Goal: Transaction & Acquisition: Purchase product/service

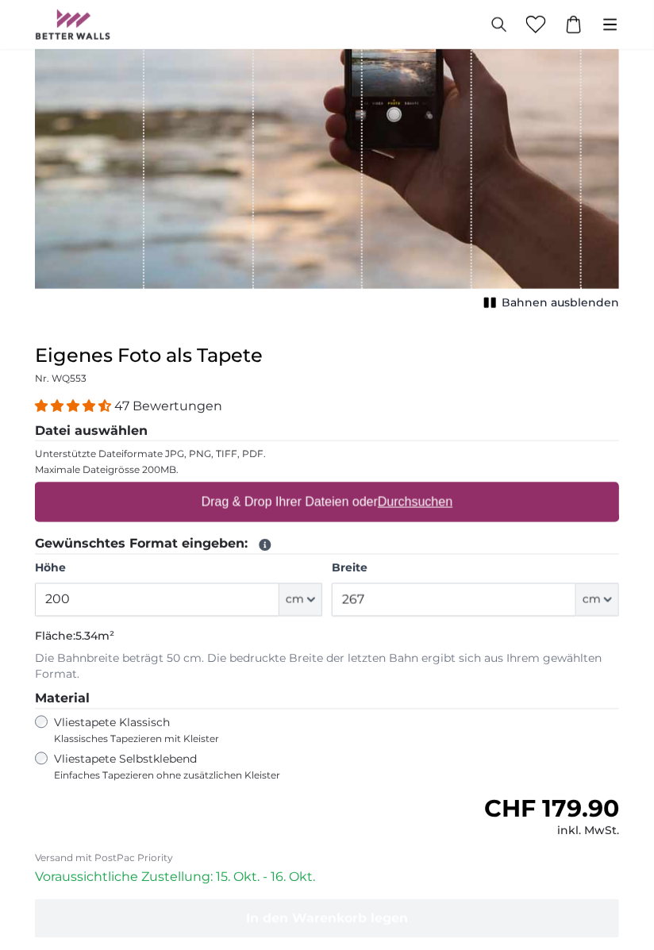
scroll to position [286, 0]
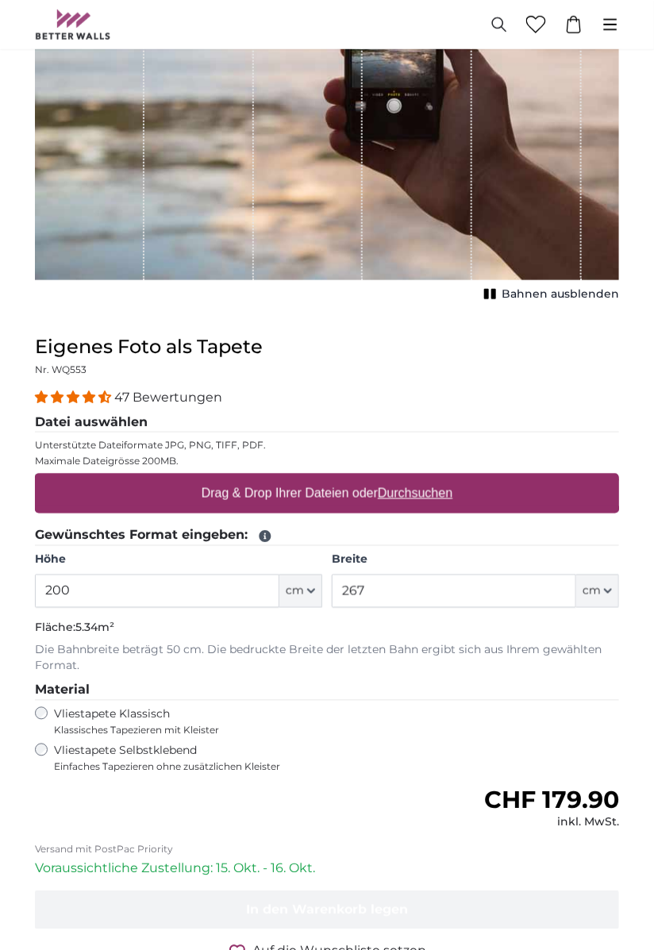
click at [415, 500] on u "Durchsuchen" at bounding box center [415, 492] width 75 height 13
click at [415, 478] on input "Drag & Drop Ihrer Dateien oder Durchsuchen" at bounding box center [327, 476] width 584 height 5
type input "**********"
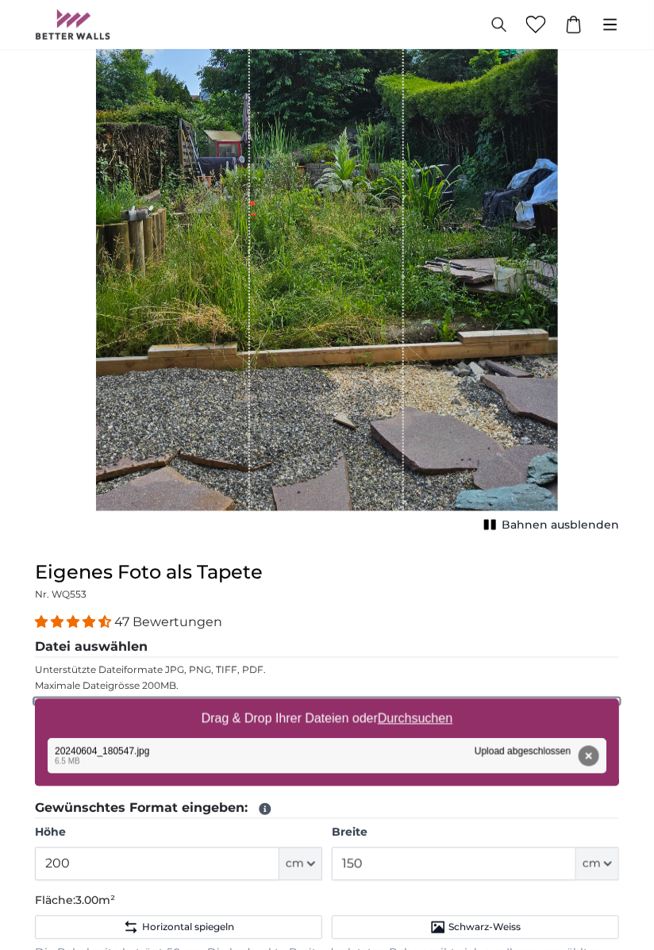
scroll to position [229, 0]
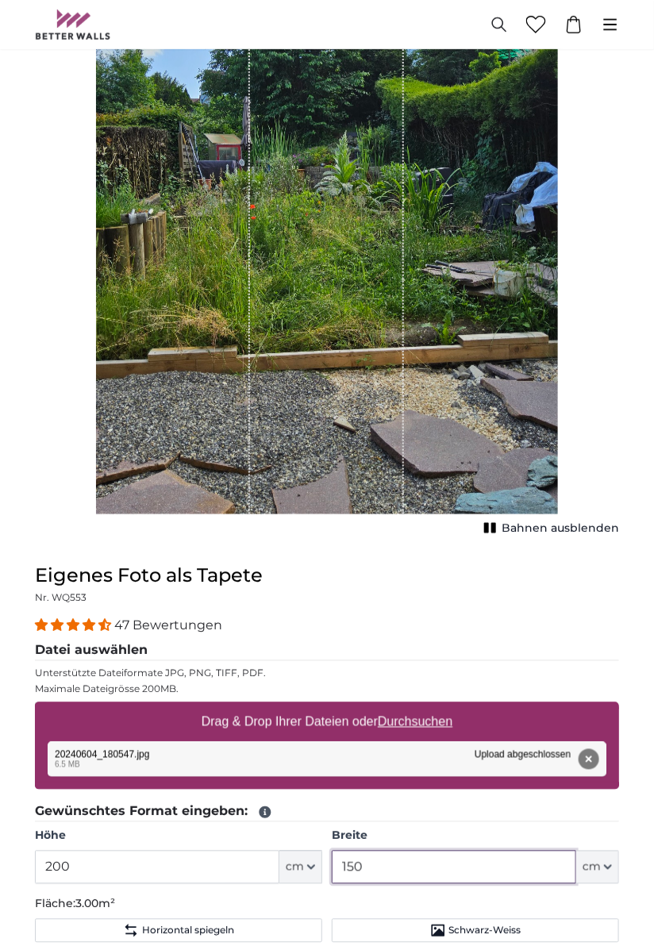
click at [405, 875] on input "150" at bounding box center [454, 867] width 244 height 33
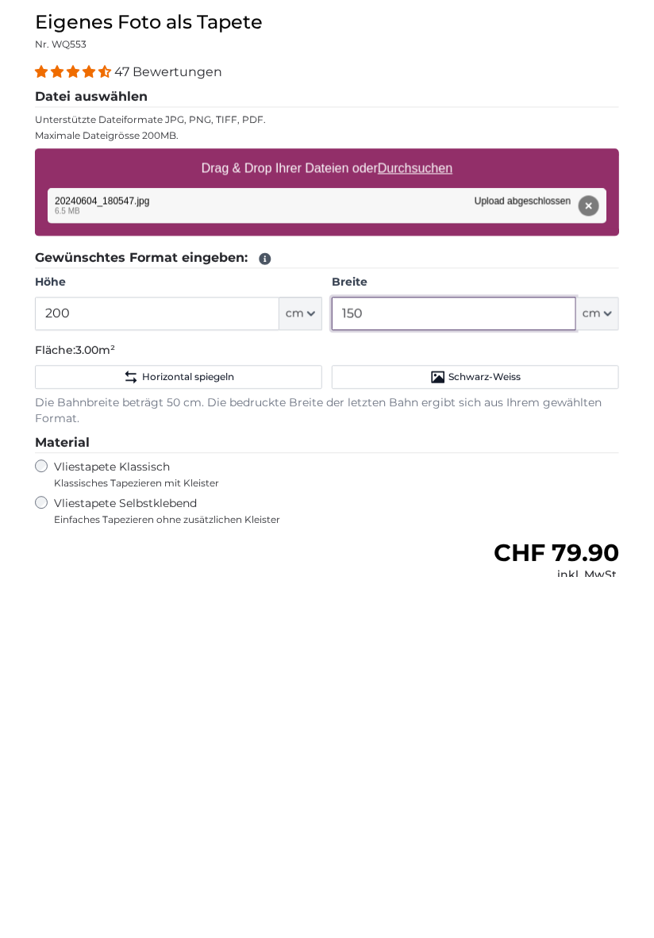
scroll to position [446, 0]
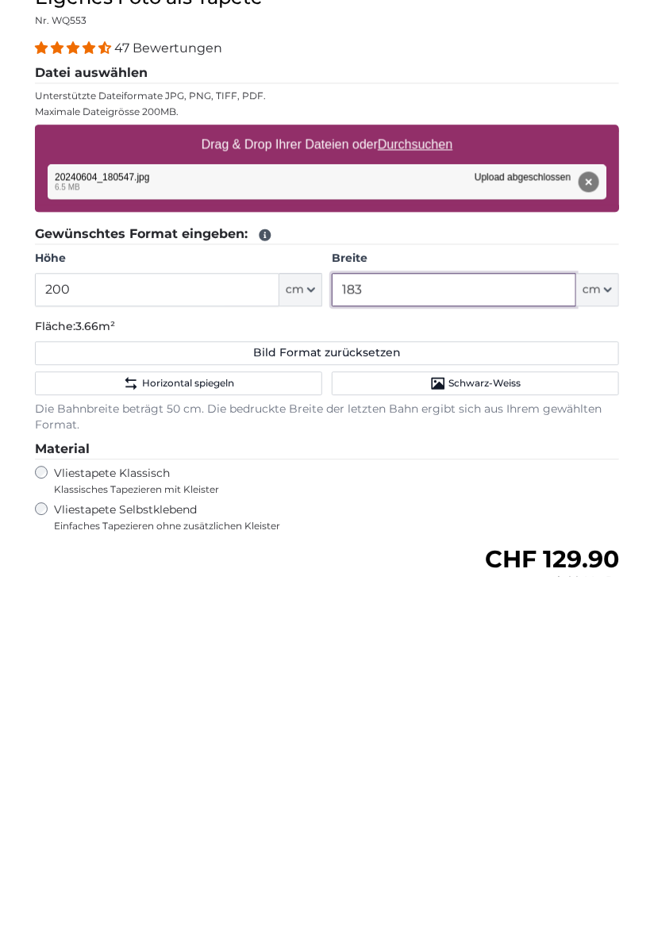
type input "183"
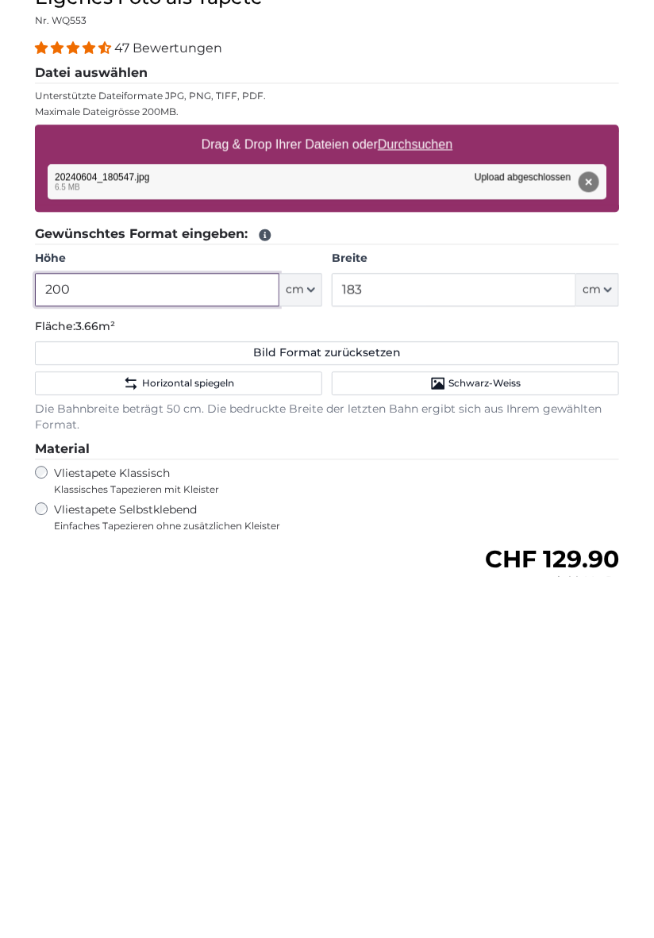
click at [120, 656] on input "200" at bounding box center [157, 650] width 244 height 33
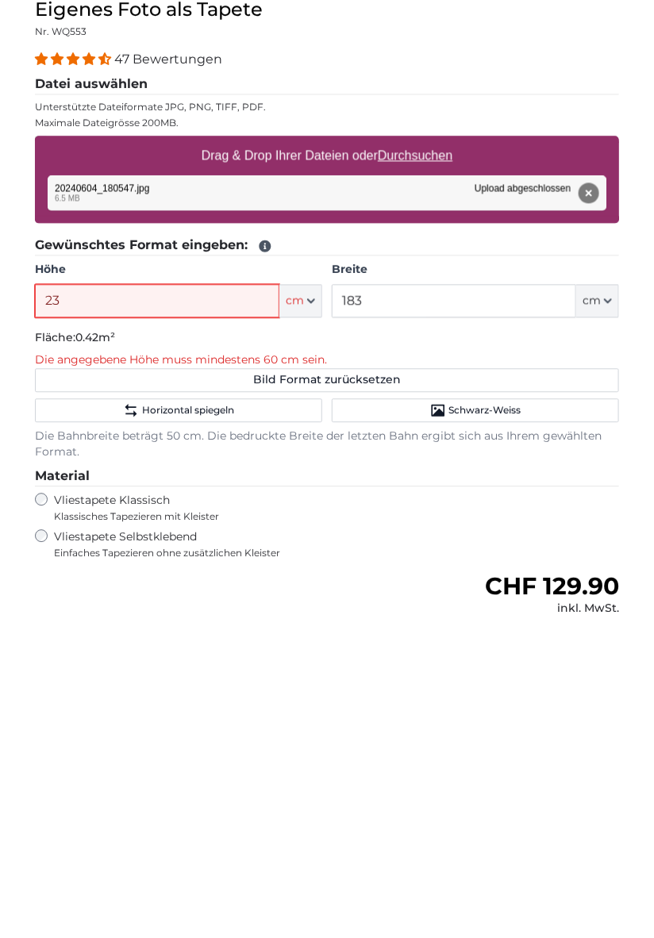
type input "238"
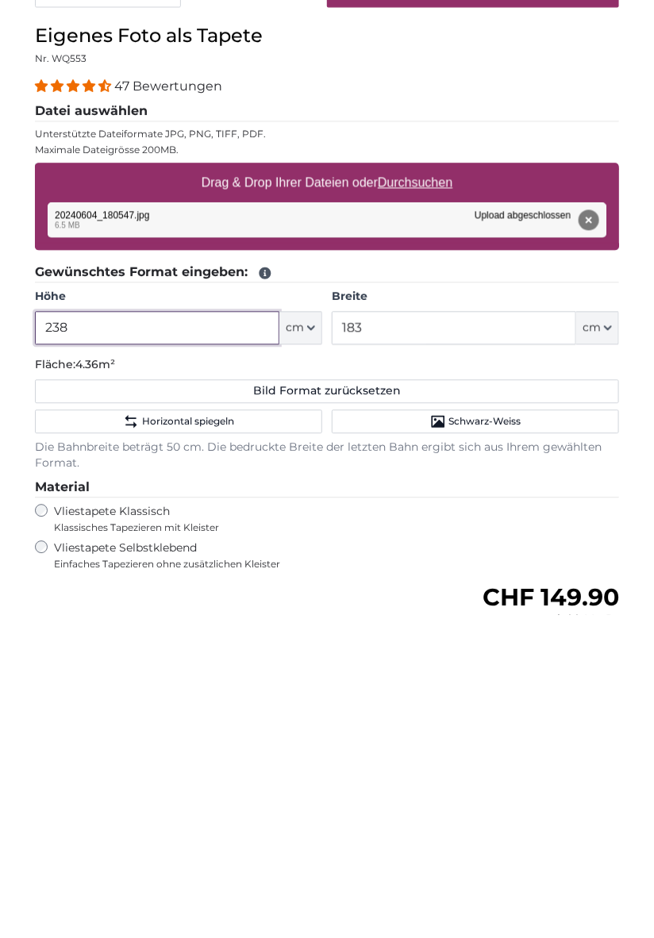
type input "238"
click at [553, 858] on fieldset "Material Vliestapete Klassisch Klassisches Tapezieren mit Kleister Vliestapete …" at bounding box center [327, 847] width 584 height 93
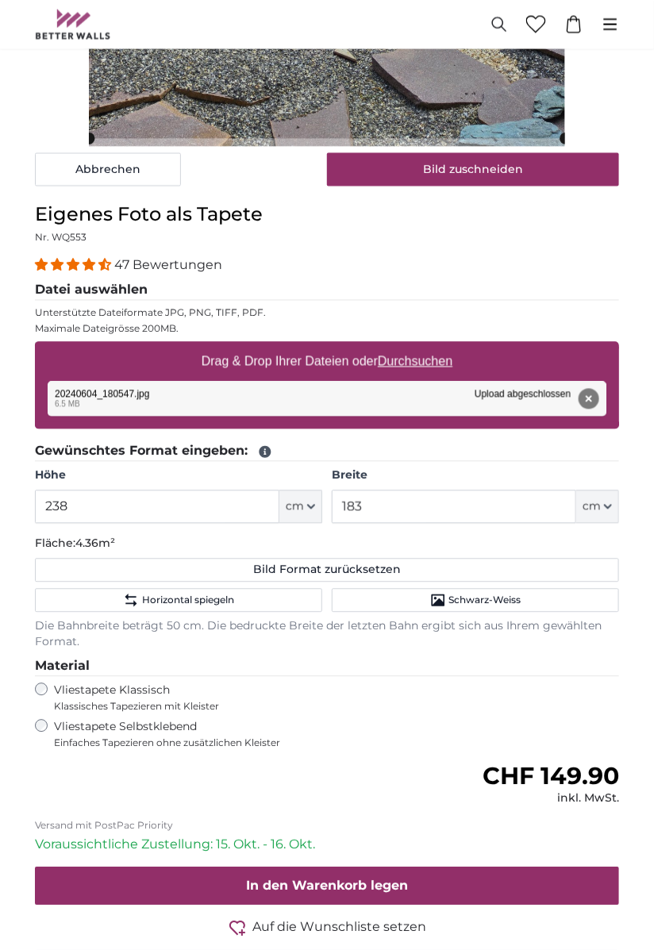
scroll to position [617, 0]
